Goal: Task Accomplishment & Management: Manage account settings

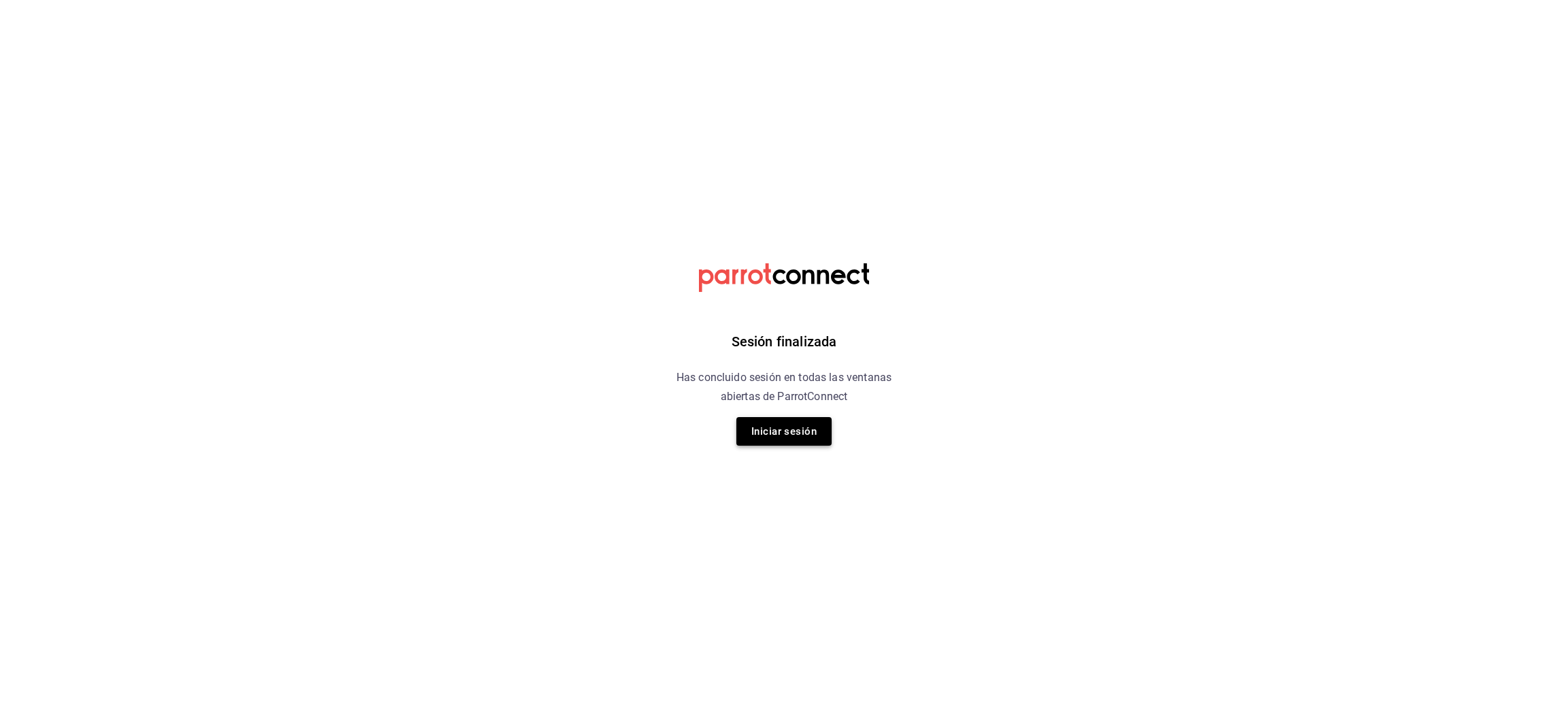
click at [802, 428] on button "Iniciar sesión" at bounding box center [783, 431] width 95 height 29
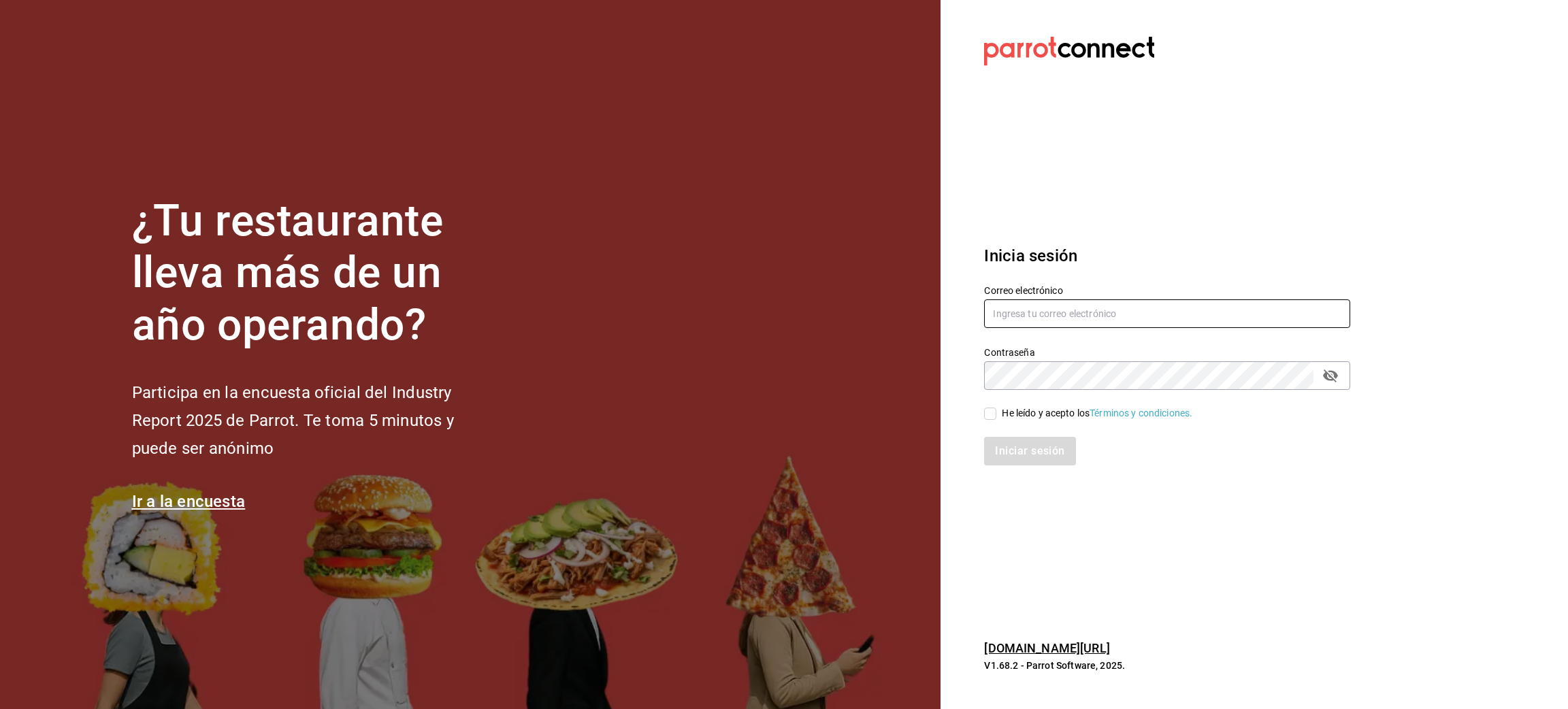
type input "[PERSON_NAME][EMAIL_ADDRESS][PERSON_NAME][DOMAIN_NAME]"
click at [989, 410] on input "He leído y acepto los Términos y condiciones." at bounding box center [989, 414] width 12 height 12
checkbox input "true"
click at [1027, 454] on button "Iniciar sesión" at bounding box center [1030, 451] width 93 height 29
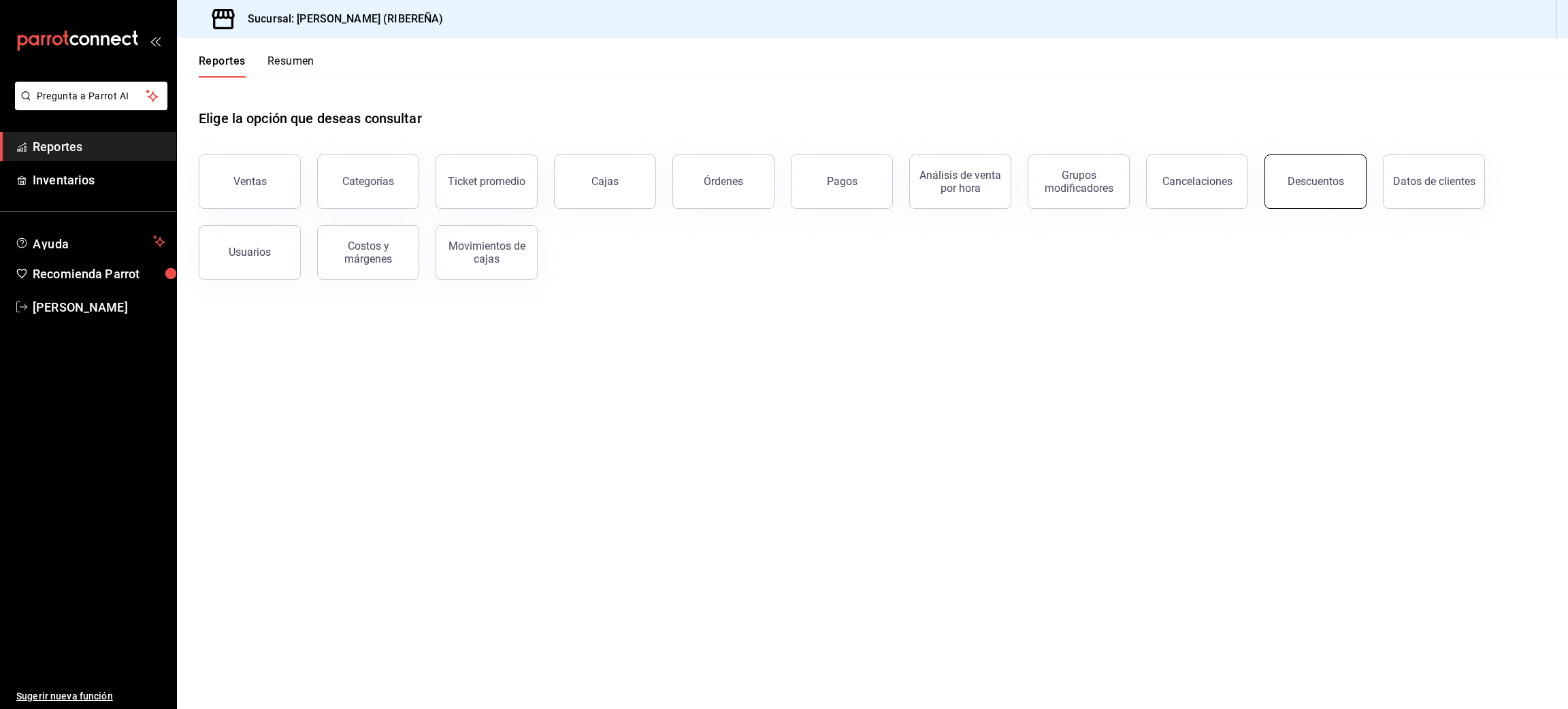
click at [1290, 191] on button "Descuentos" at bounding box center [1315, 181] width 102 height 54
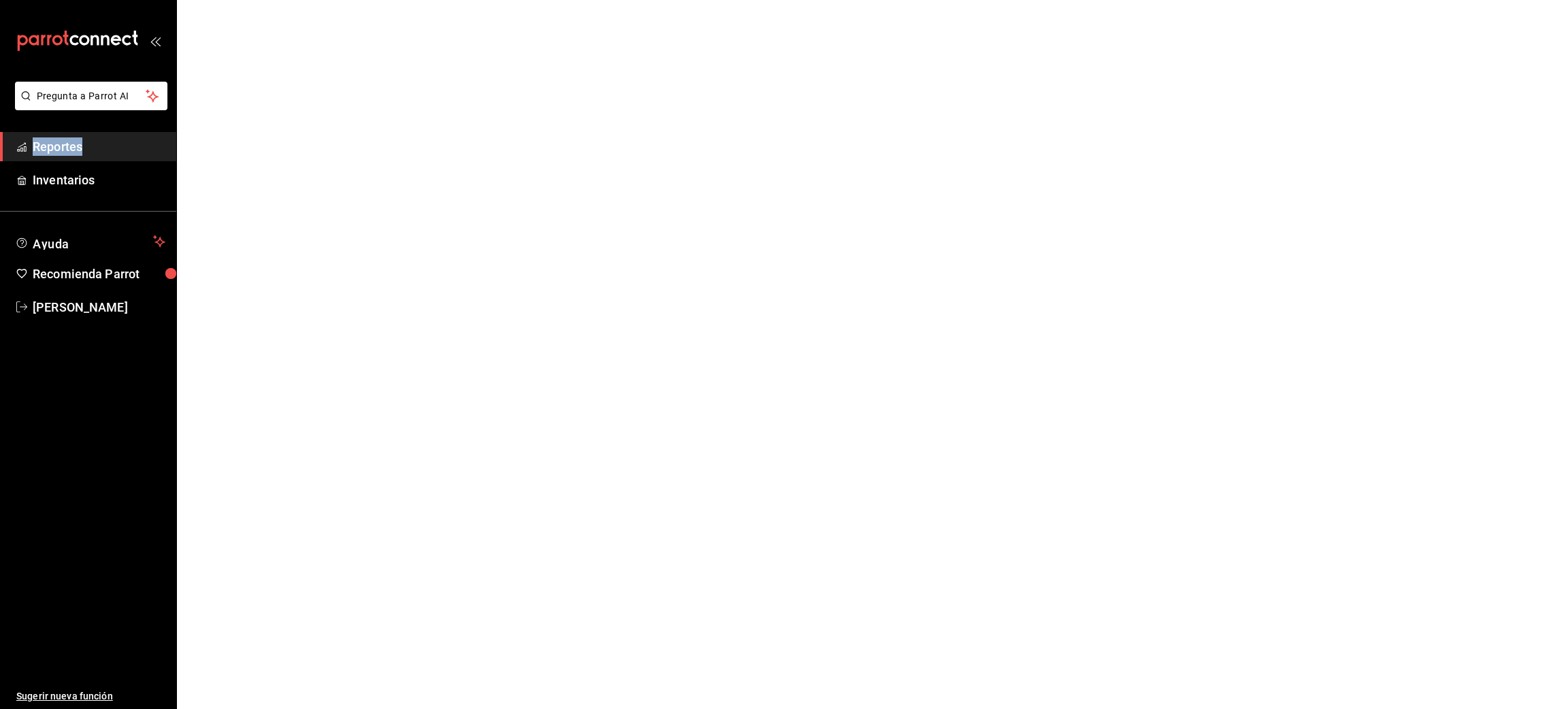
click at [1290, 0] on html "Pregunta a Parrot AI Reportes Inventarios Ayuda Recomienda Parrot [PERSON_NAME]…" at bounding box center [784, 0] width 1568 height 0
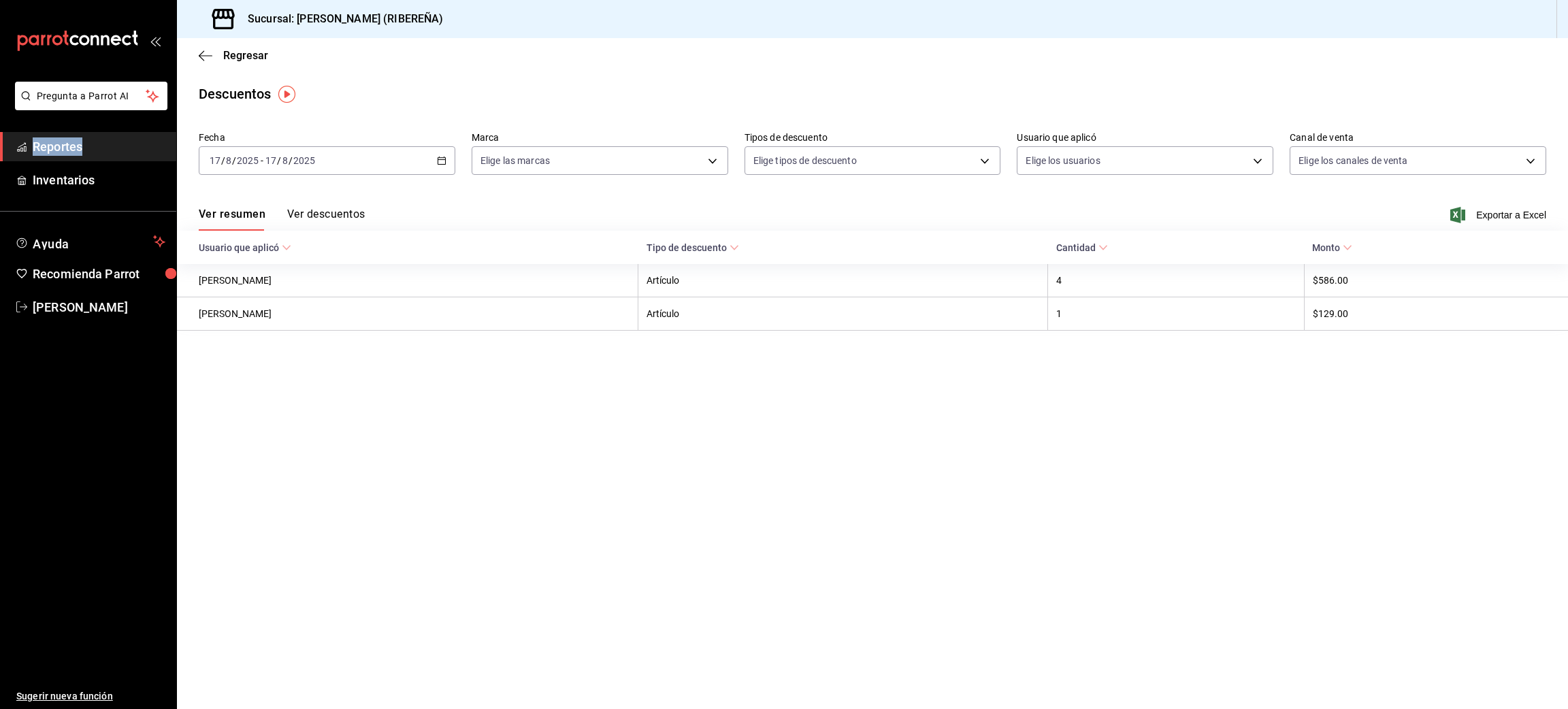
click at [331, 219] on button "Ver descuentos" at bounding box center [326, 219] width 77 height 23
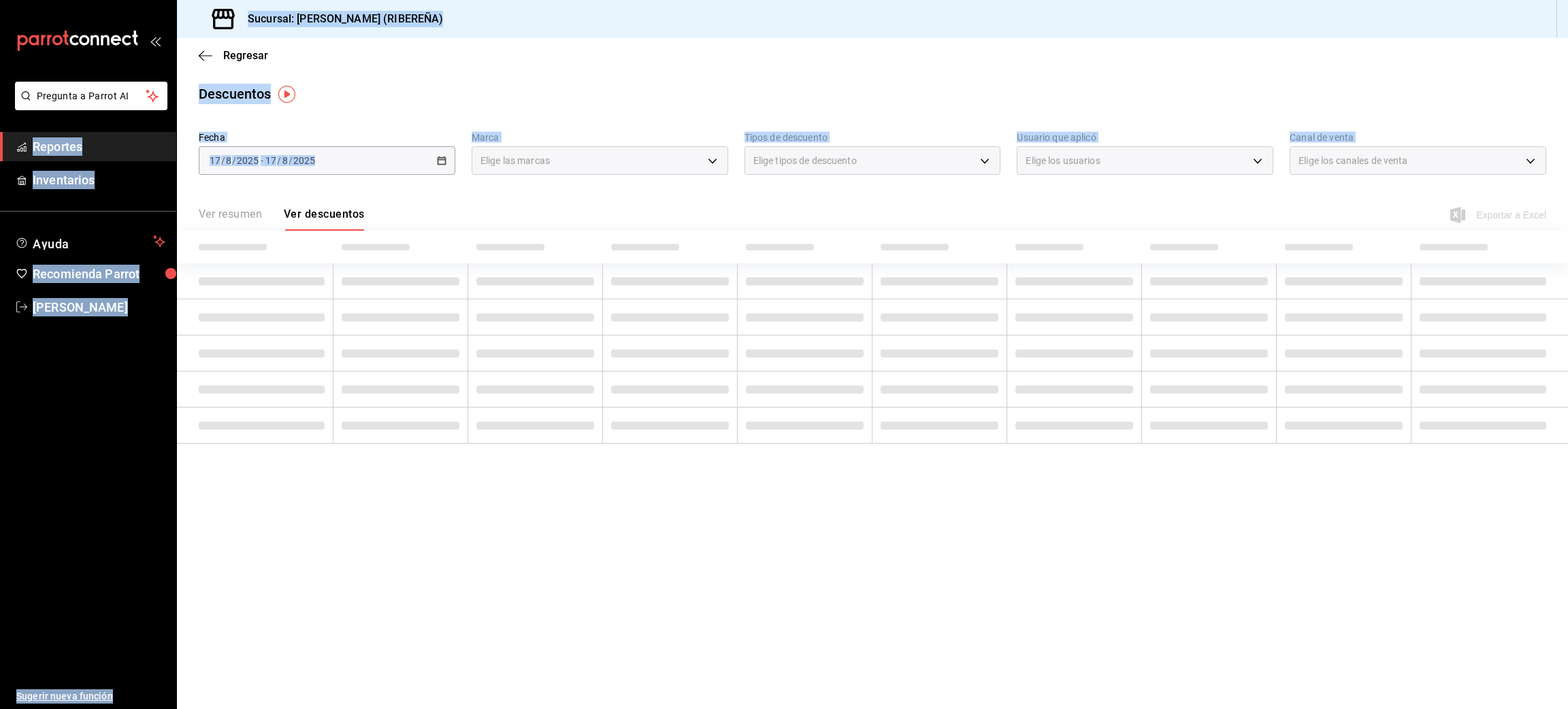
click at [331, 219] on div "Ver resumen Ver descuentos" at bounding box center [281, 219] width 165 height 23
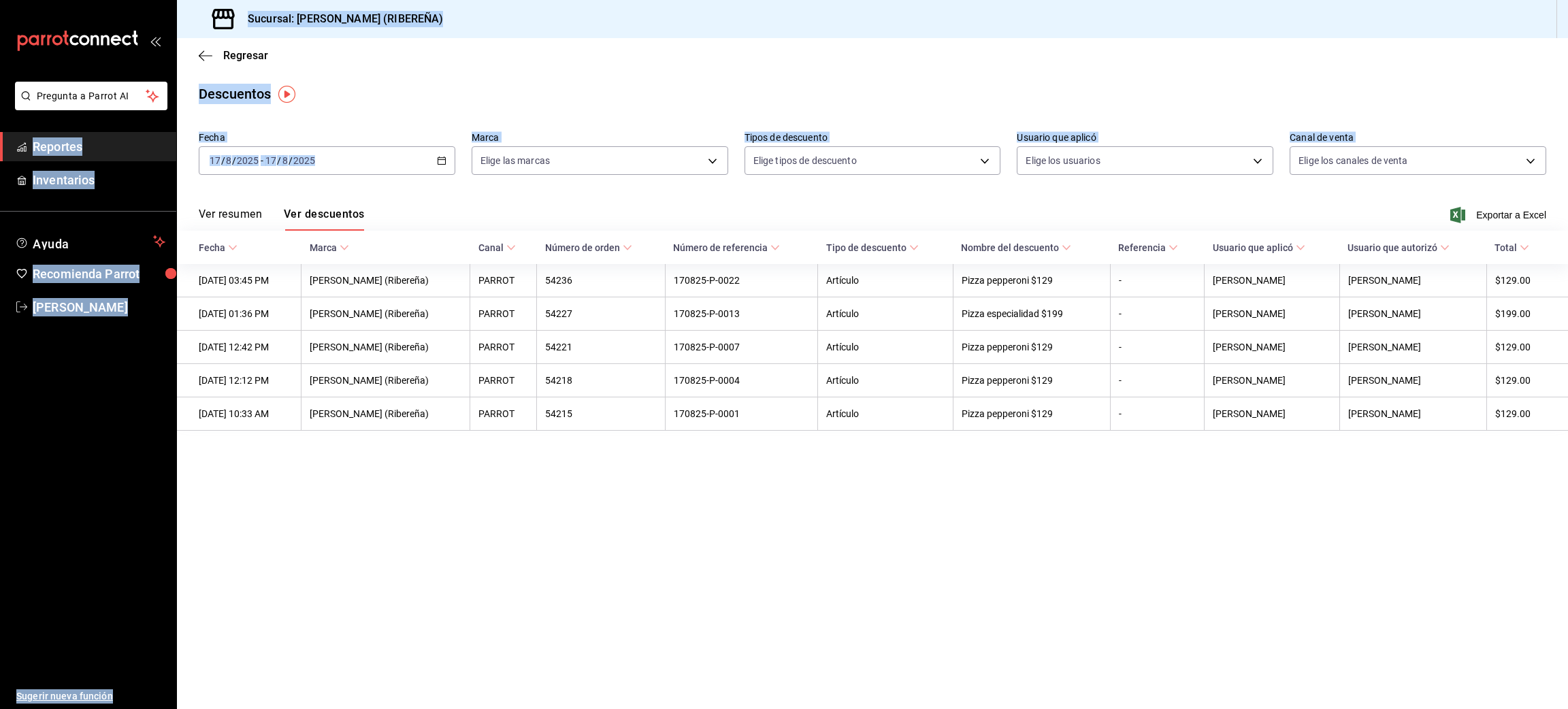
click at [949, 558] on main "Regresar Descuentos Fecha 2025-08-17 17 / 8 / 2025 - 2025-08-17 17 / 8 / 2025 M…" at bounding box center [873, 373] width 1391 height 671
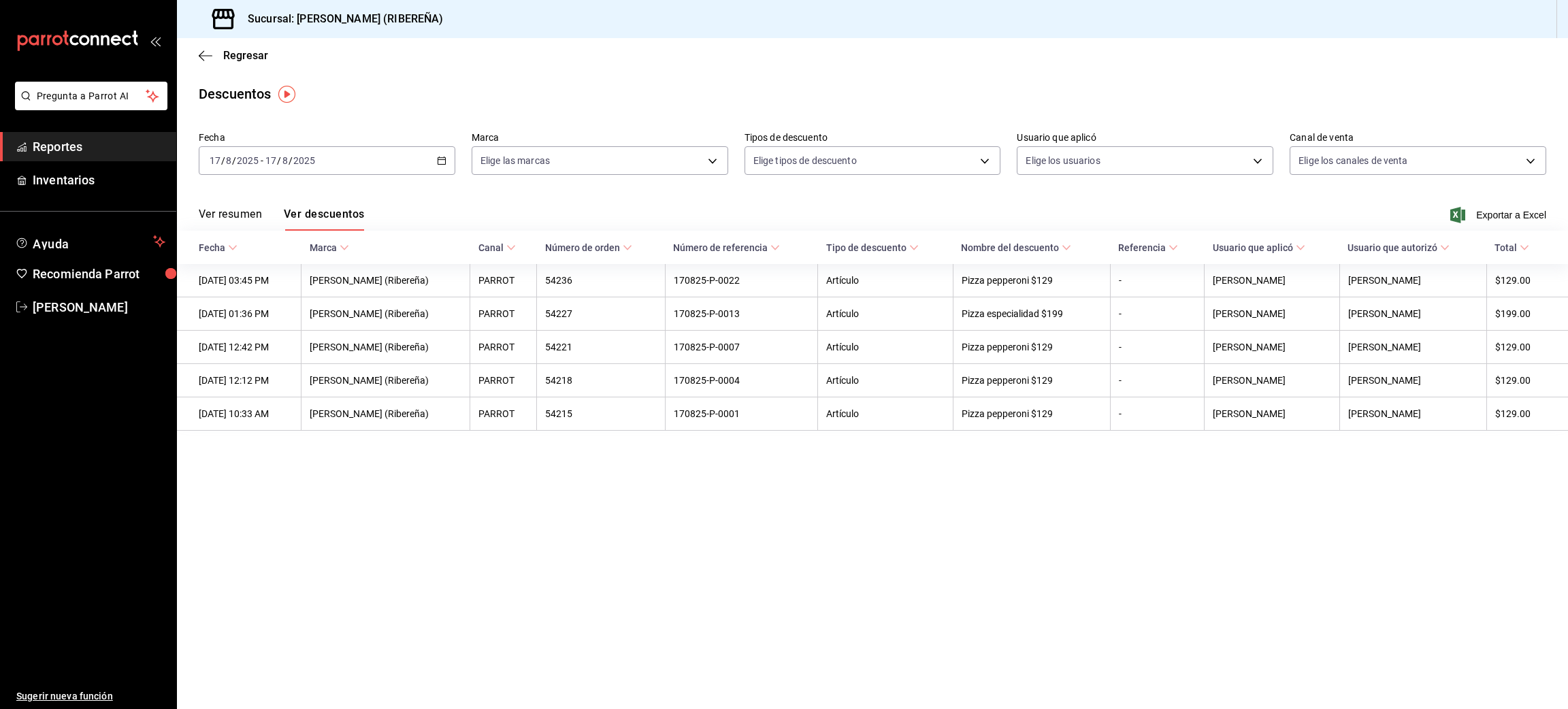
click at [214, 65] on div "Regresar" at bounding box center [873, 55] width 1391 height 34
click at [210, 58] on icon "button" at bounding box center [205, 56] width 13 height 12
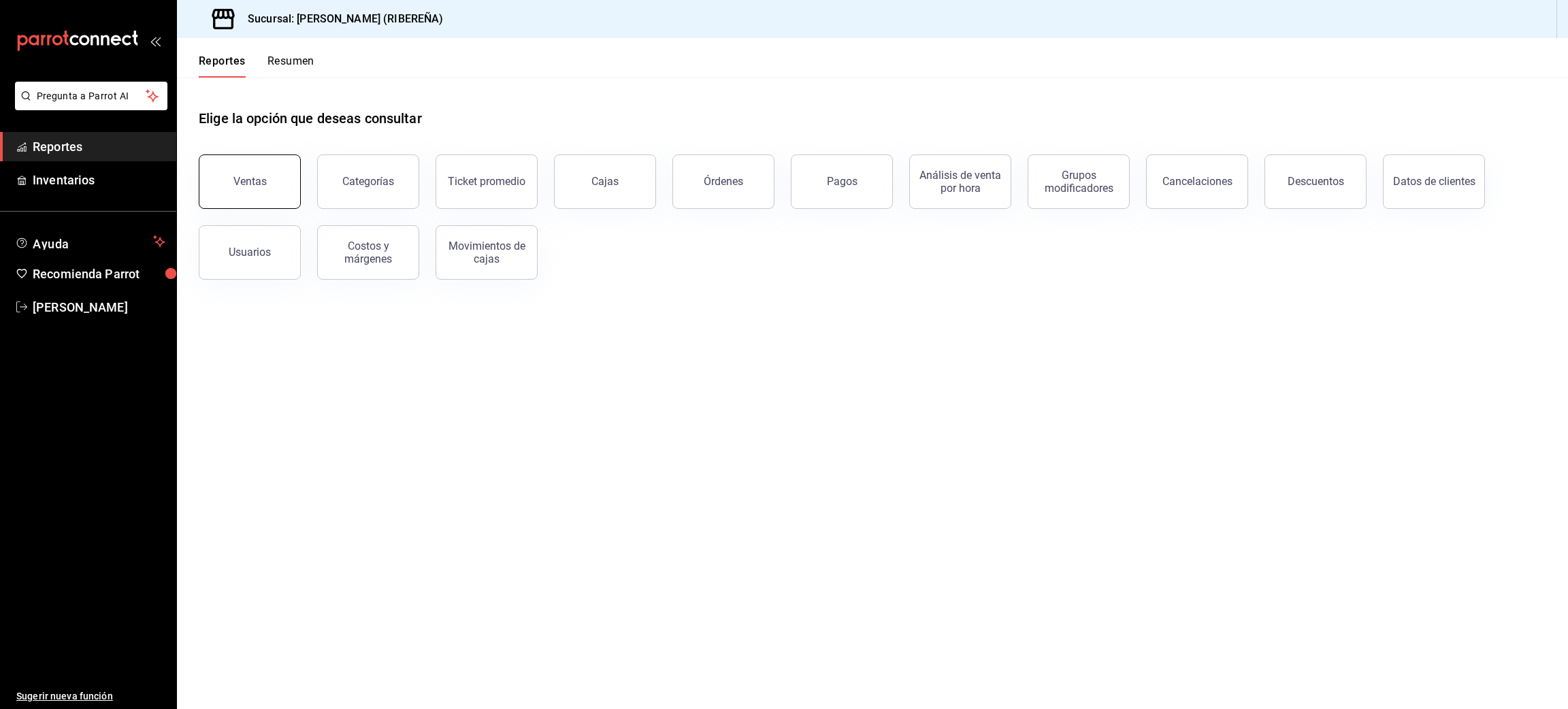
click at [244, 185] on div "Ventas" at bounding box center [250, 181] width 33 height 13
click at [244, 185] on html "Pregunta a Parrot AI Reportes Inventarios Ayuda Recomienda Parrot Juana Maria G…" at bounding box center [784, 354] width 1568 height 709
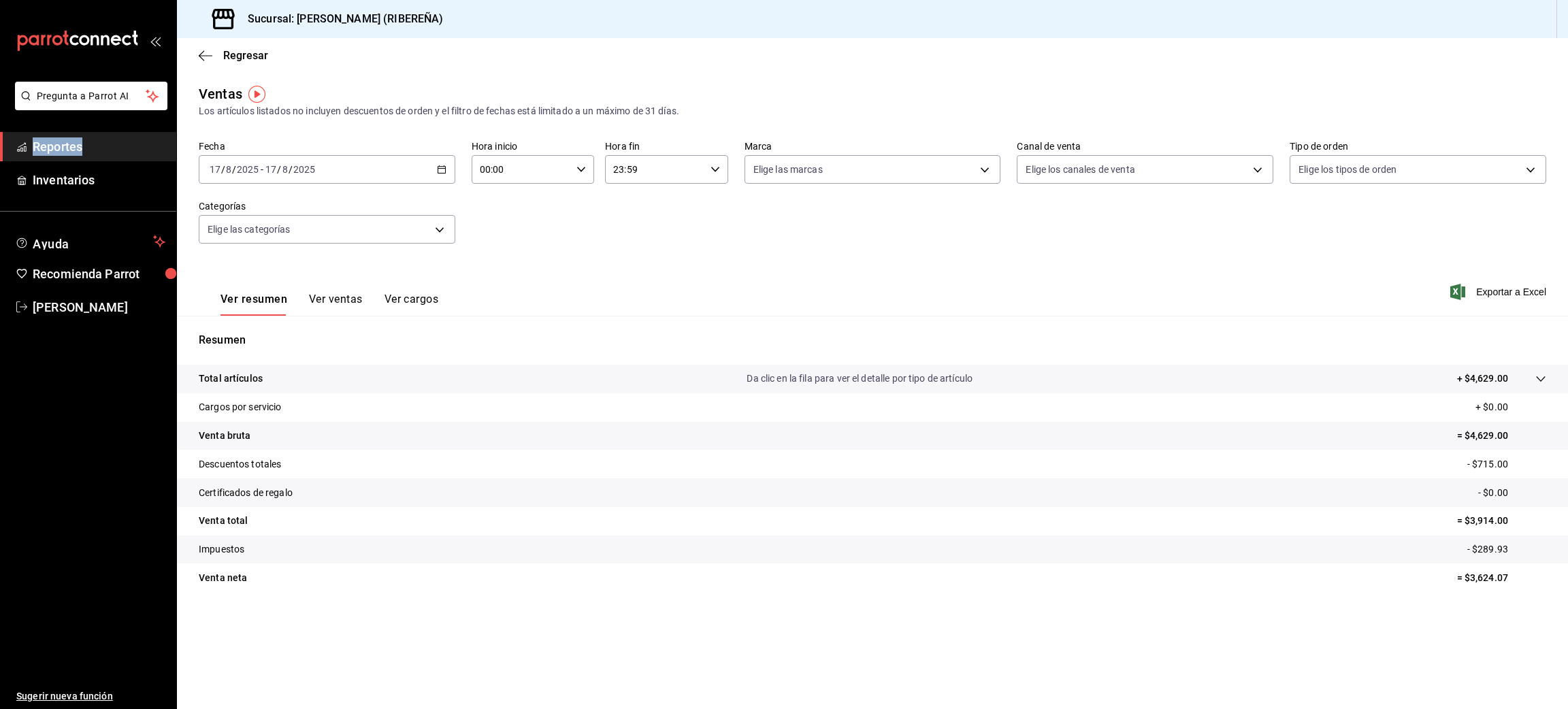
click at [331, 306] on button "Ver ventas" at bounding box center [335, 304] width 53 height 23
